Goal: Navigation & Orientation: Understand site structure

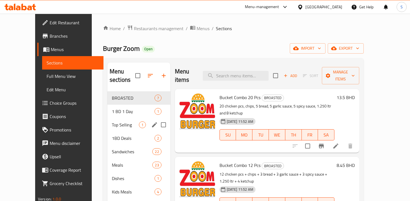
click at [116, 121] on span "Top Selling" at bounding box center [125, 124] width 27 height 7
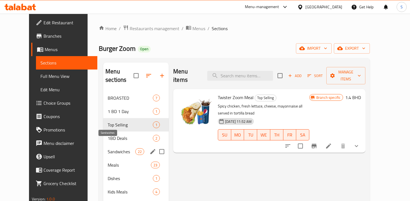
click at [108, 148] on span "Sandwiches" at bounding box center [122, 151] width 28 height 7
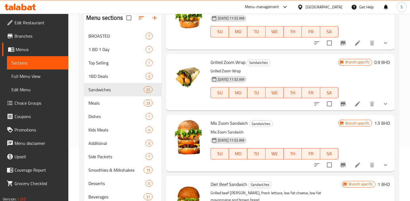
scroll to position [218, 0]
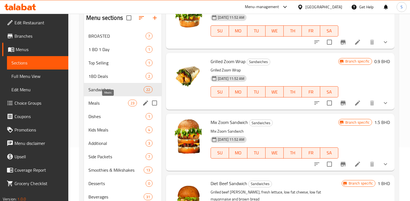
click at [114, 101] on span "Meals" at bounding box center [108, 103] width 40 height 7
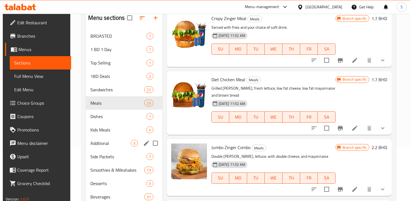
scroll to position [78, 0]
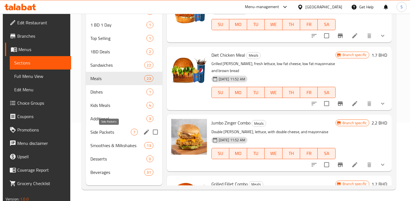
click at [111, 131] on span "Side Packets" at bounding box center [110, 132] width 40 height 7
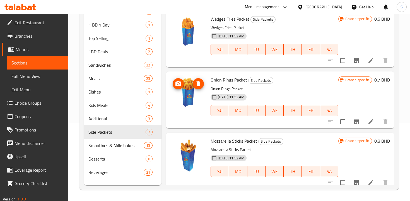
scroll to position [102, 0]
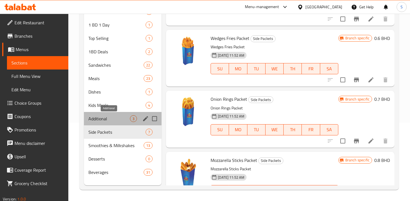
click at [114, 117] on span "Additional" at bounding box center [109, 118] width 42 height 7
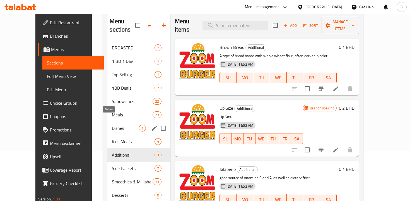
scroll to position [48, 0]
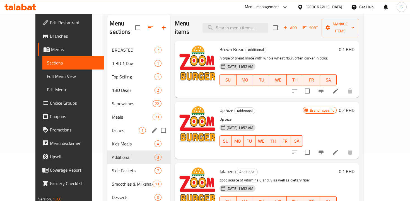
click at [114, 124] on div "Dishes 1" at bounding box center [138, 130] width 63 height 13
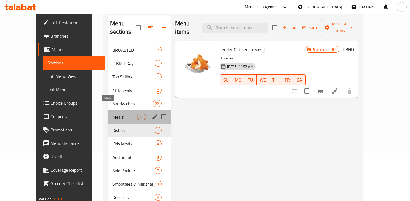
click at [112, 113] on span "Meals" at bounding box center [124, 116] width 25 height 7
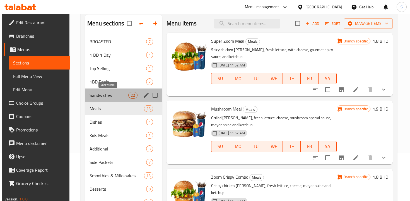
click at [109, 96] on span "Sandwiches" at bounding box center [109, 95] width 39 height 7
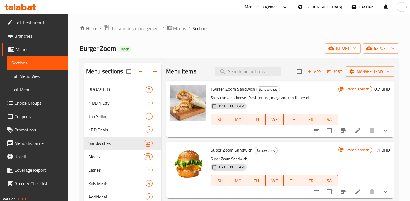
click at [279, 6] on div "Menu-management" at bounding box center [262, 7] width 34 height 7
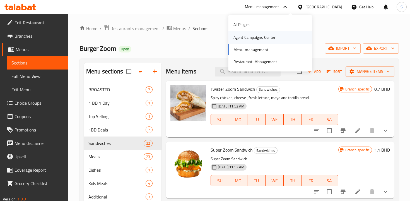
click at [260, 35] on div "Agent Campaigns Center" at bounding box center [254, 37] width 42 height 6
